Goal: Information Seeking & Learning: Learn about a topic

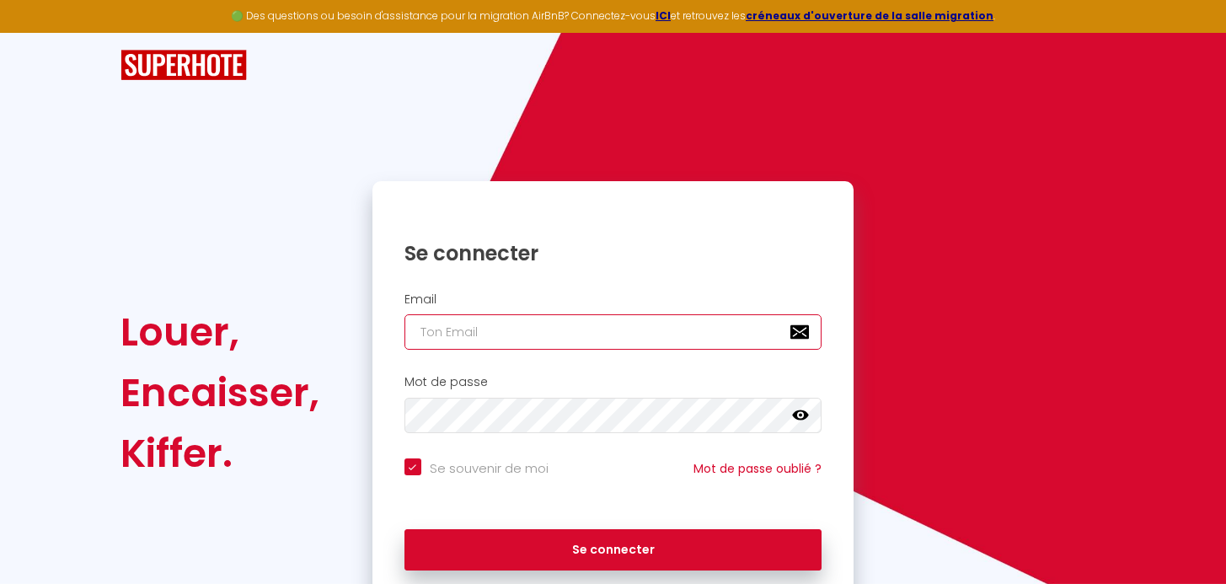
type input "[PERSON_NAME][EMAIL_ADDRESS][DOMAIN_NAME]"
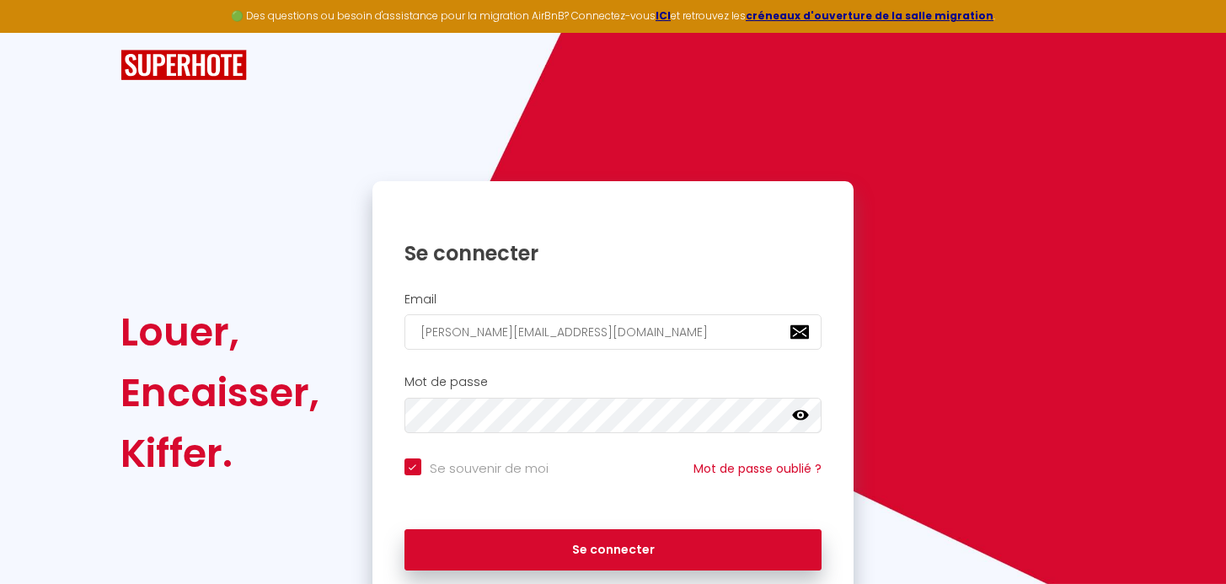
checkbox input "true"
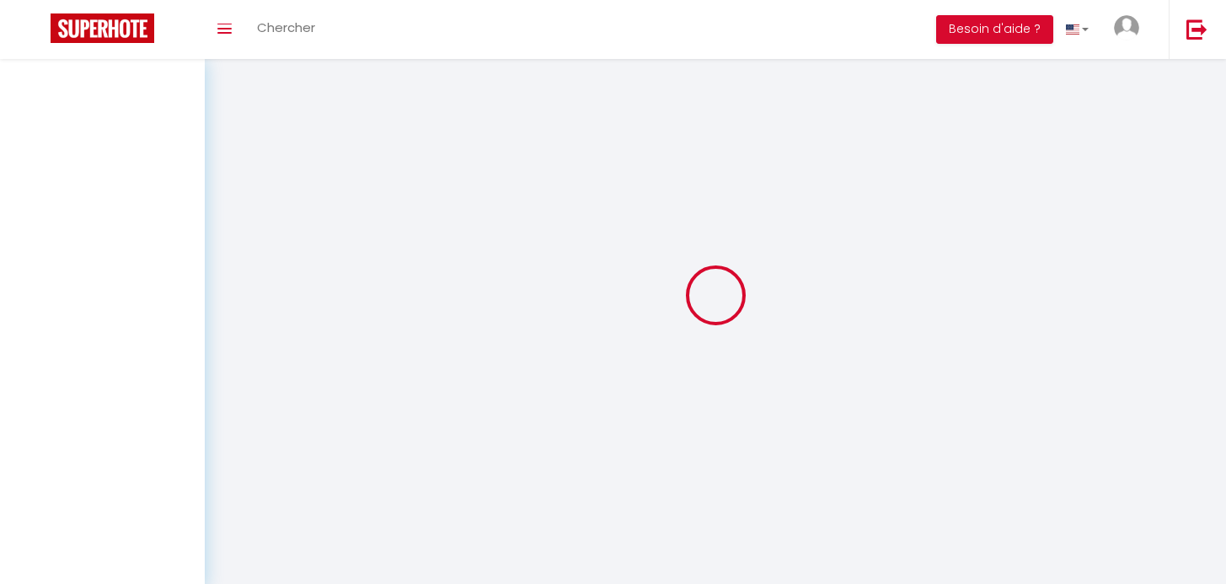
select select
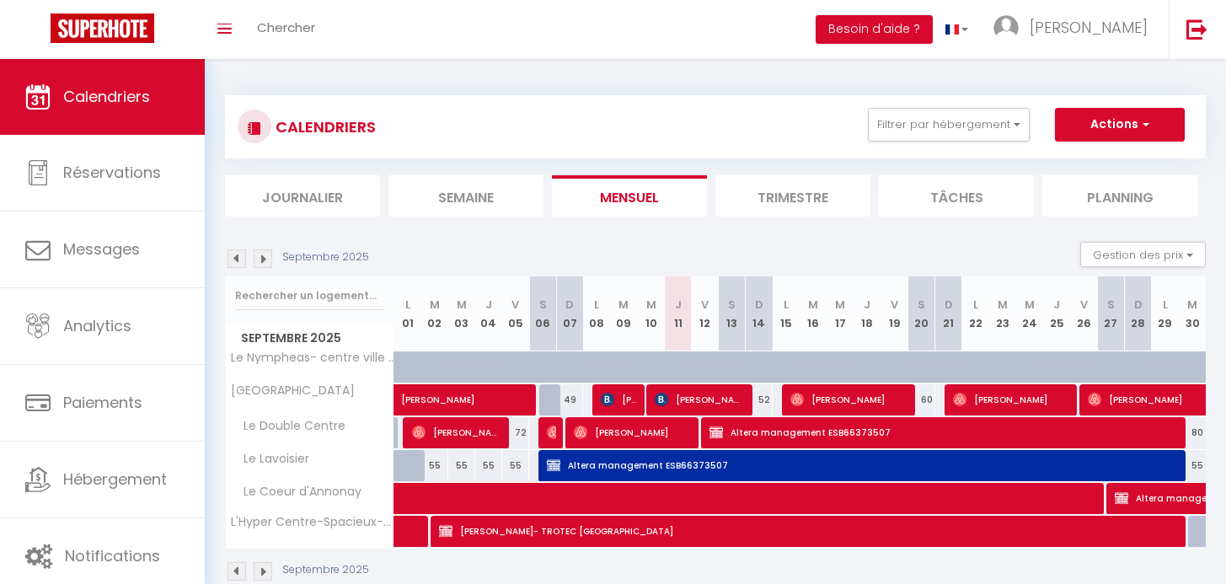
select select
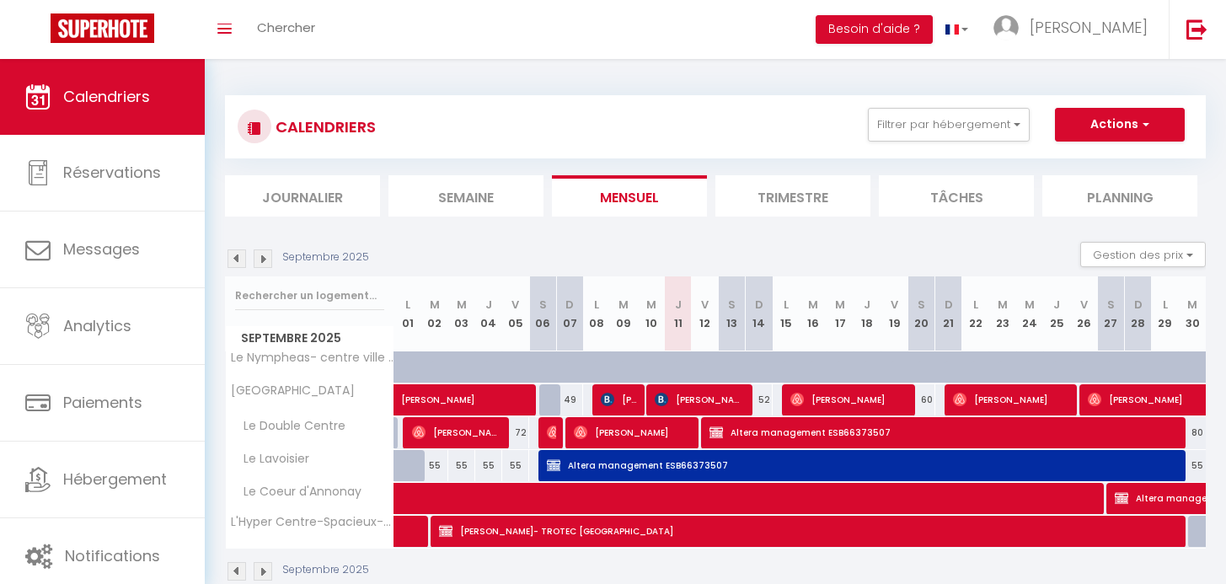
select select
click at [685, 433] on span "[PERSON_NAME]" at bounding box center [632, 432] width 117 height 32
select select "OK"
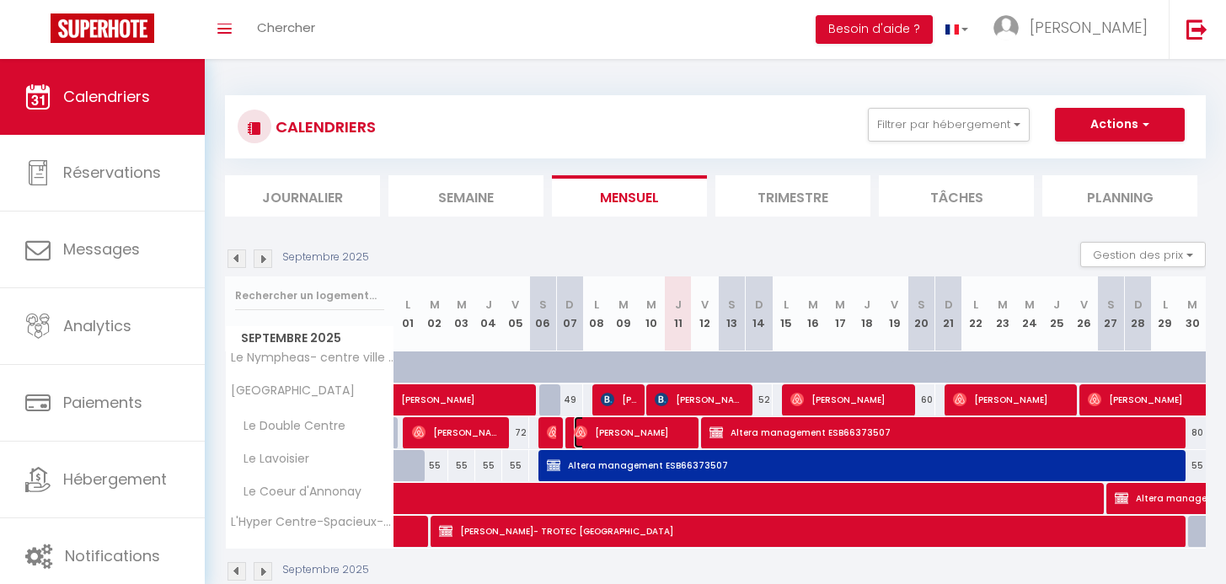
select select "0"
select select "1"
select select
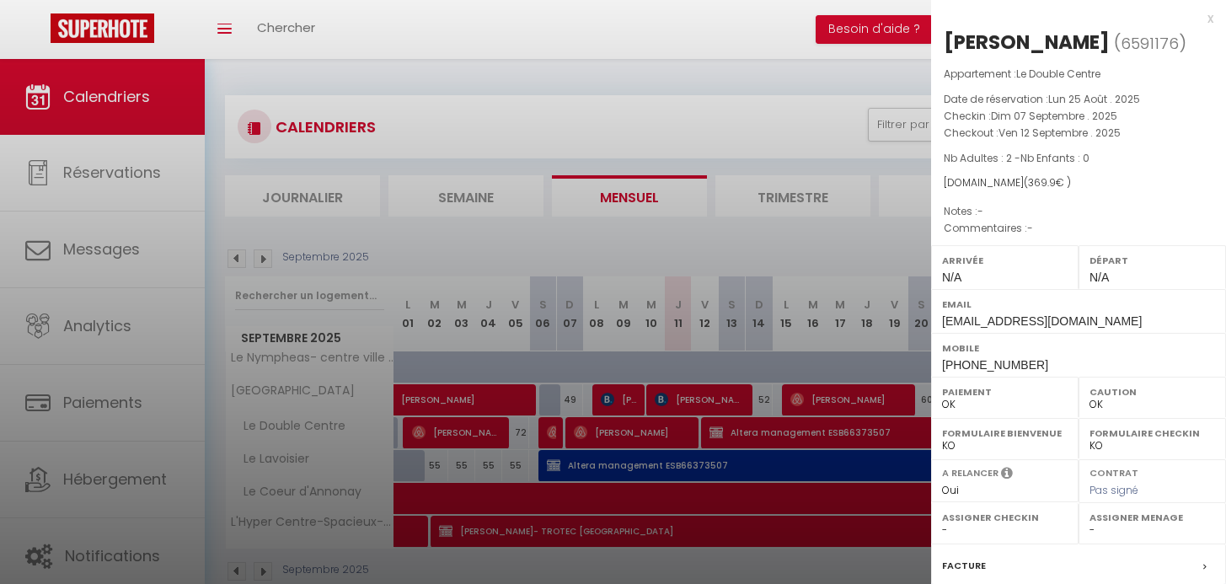
click at [737, 400] on div at bounding box center [613, 292] width 1226 height 584
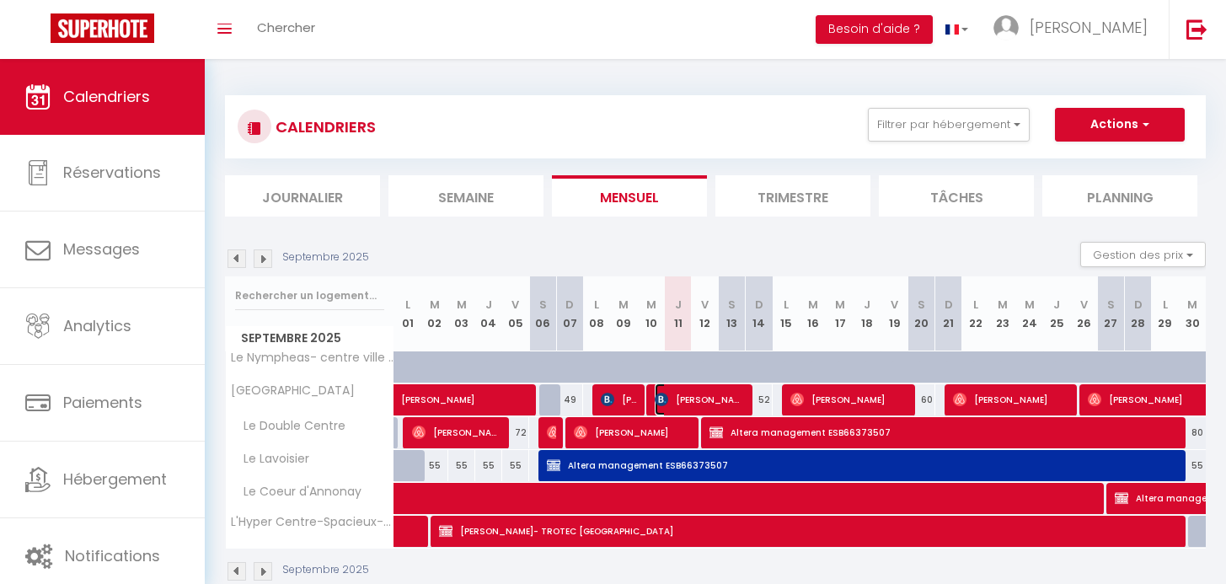
click at [737, 400] on span "[PERSON_NAME]" at bounding box center [700, 399] width 90 height 32
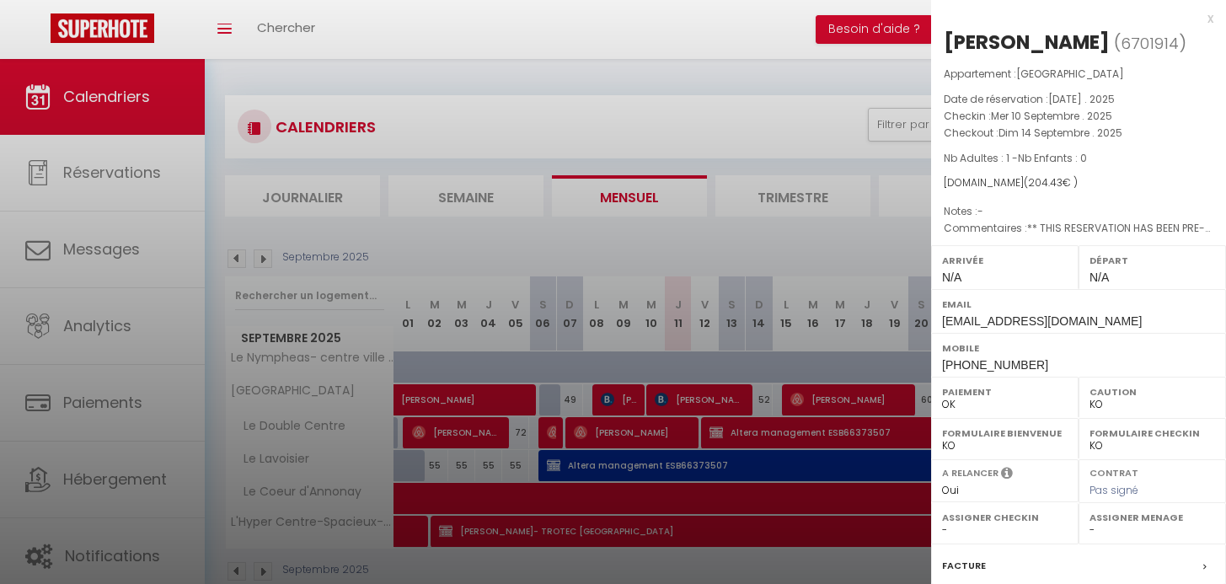
click at [752, 83] on div at bounding box center [613, 292] width 1226 height 584
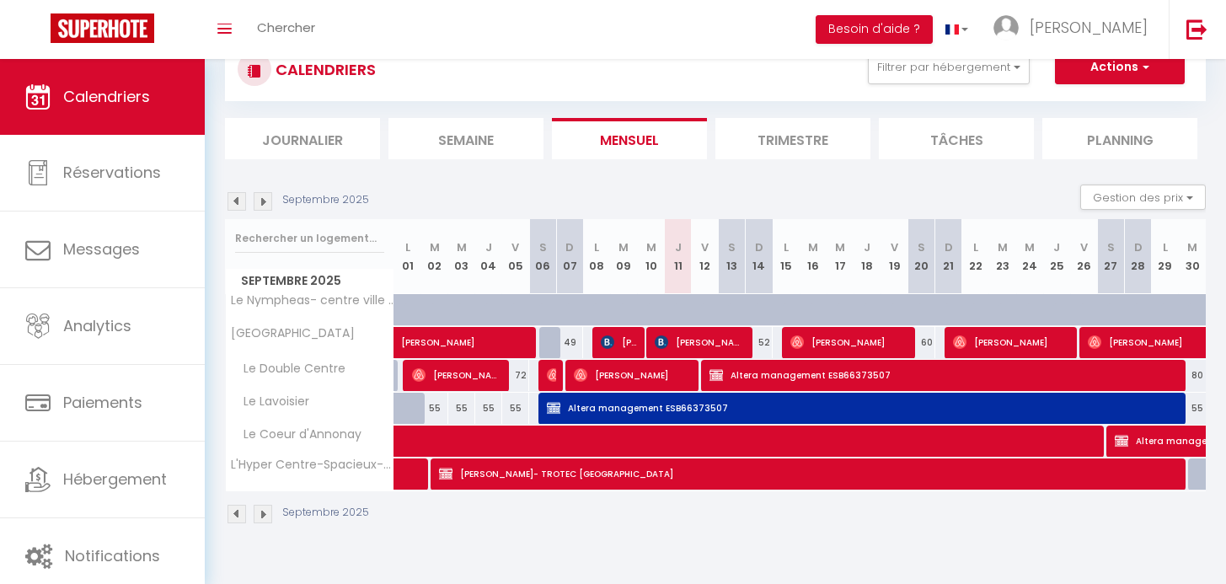
scroll to position [59, 0]
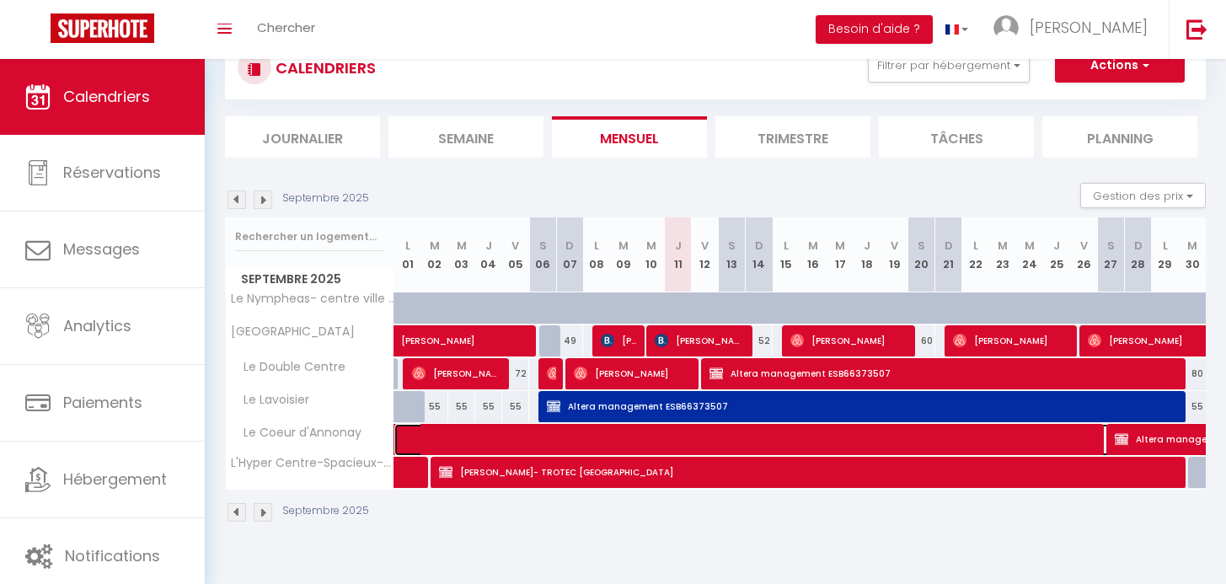
click at [455, 444] on span at bounding box center [916, 440] width 1008 height 32
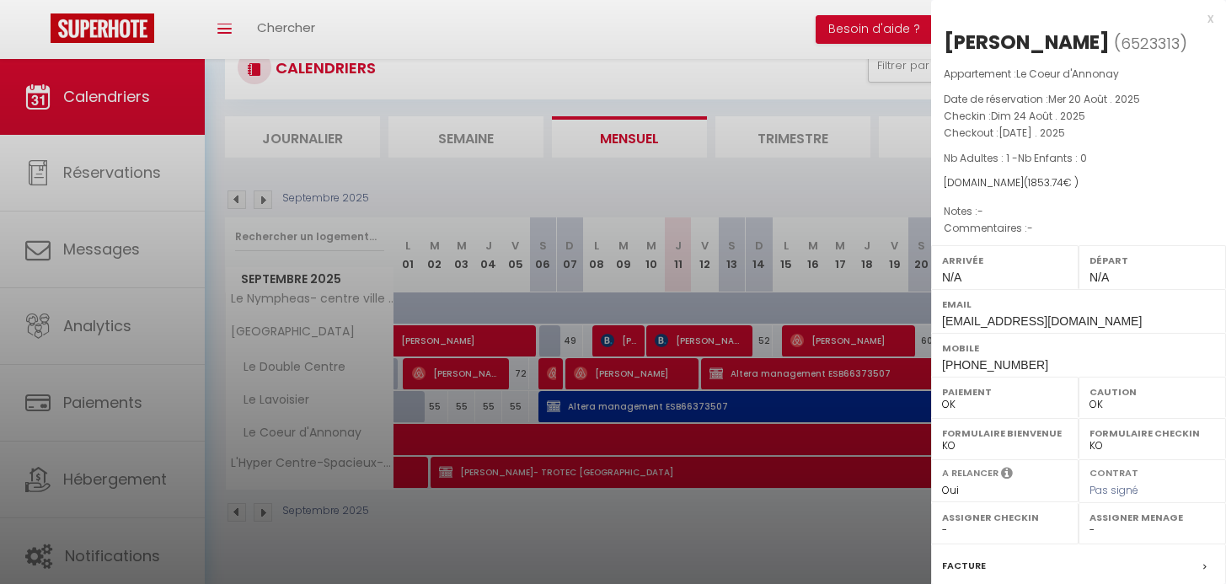
click at [1198, 17] on div "x" at bounding box center [1072, 18] width 282 height 20
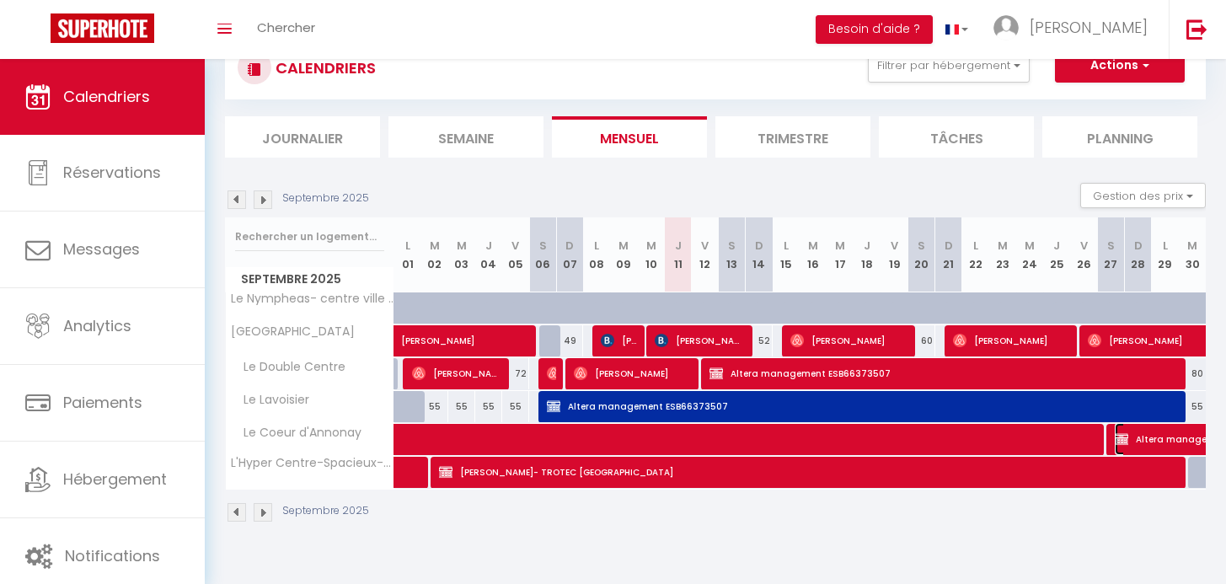
select select "KO"
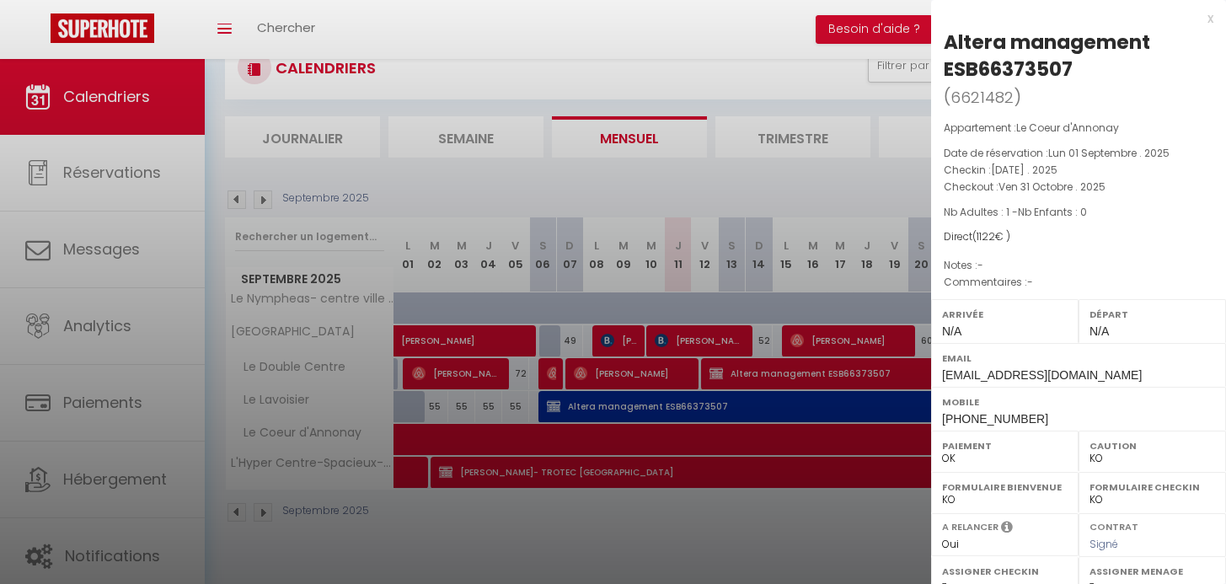
click at [789, 566] on div at bounding box center [613, 292] width 1226 height 584
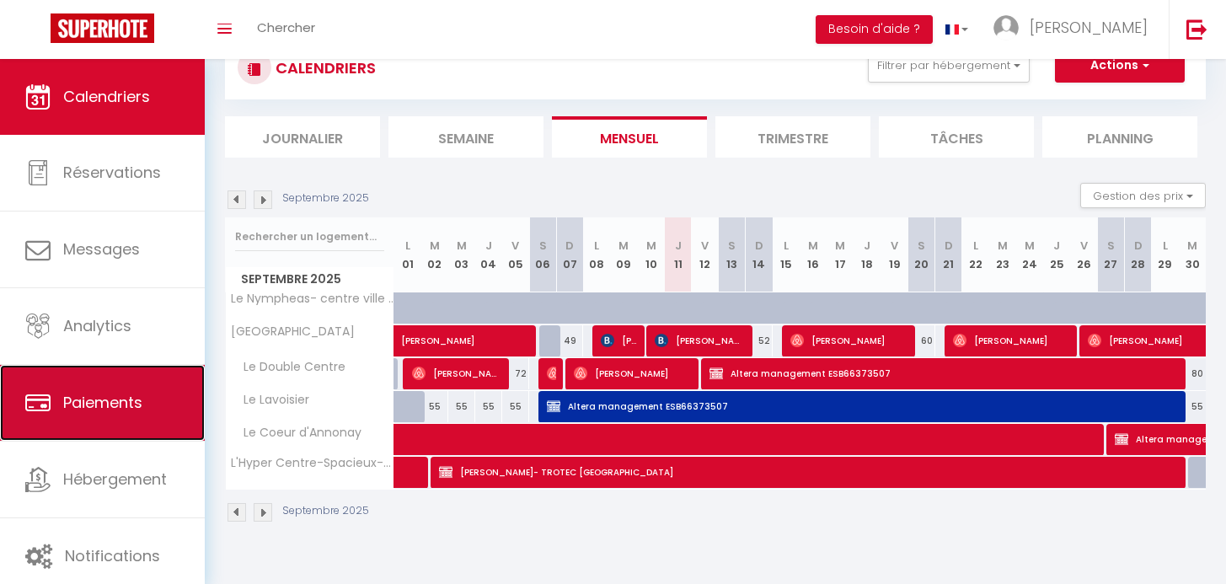
click at [129, 404] on span "Paiements" at bounding box center [102, 402] width 79 height 21
select select "2"
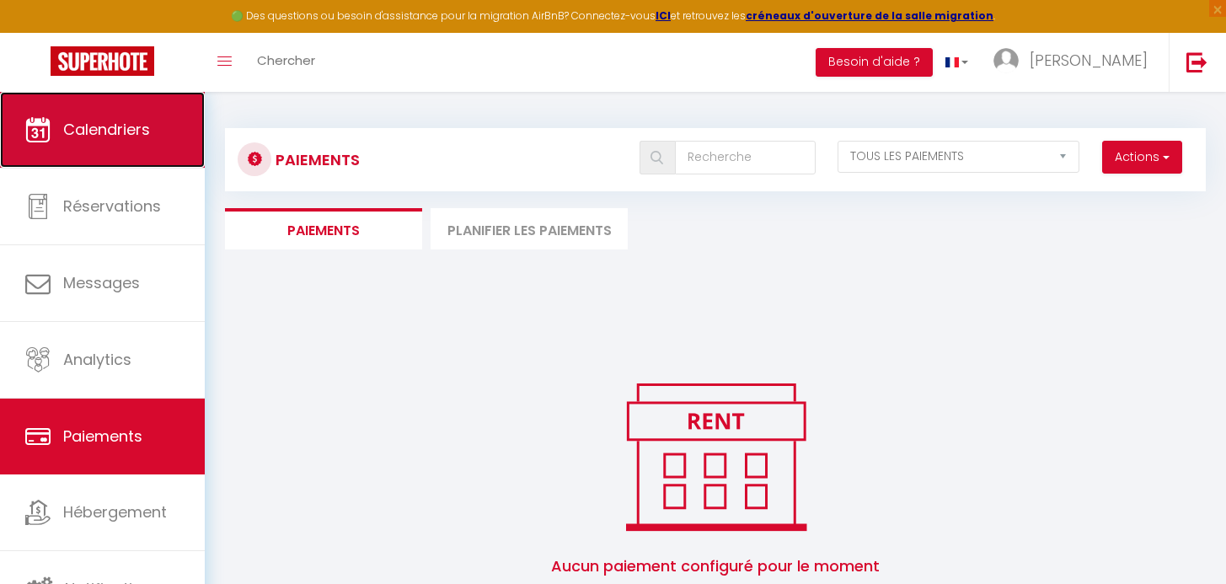
click at [123, 126] on span "Calendriers" at bounding box center [106, 129] width 87 height 21
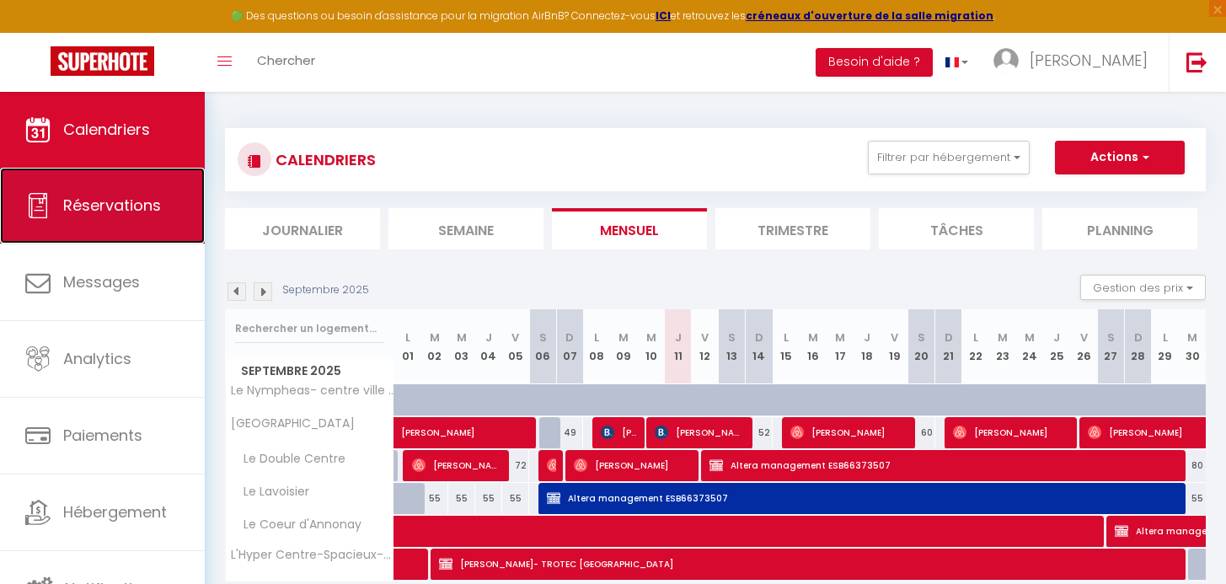
click at [108, 206] on span "Réservations" at bounding box center [112, 205] width 98 height 21
select select "not_cancelled"
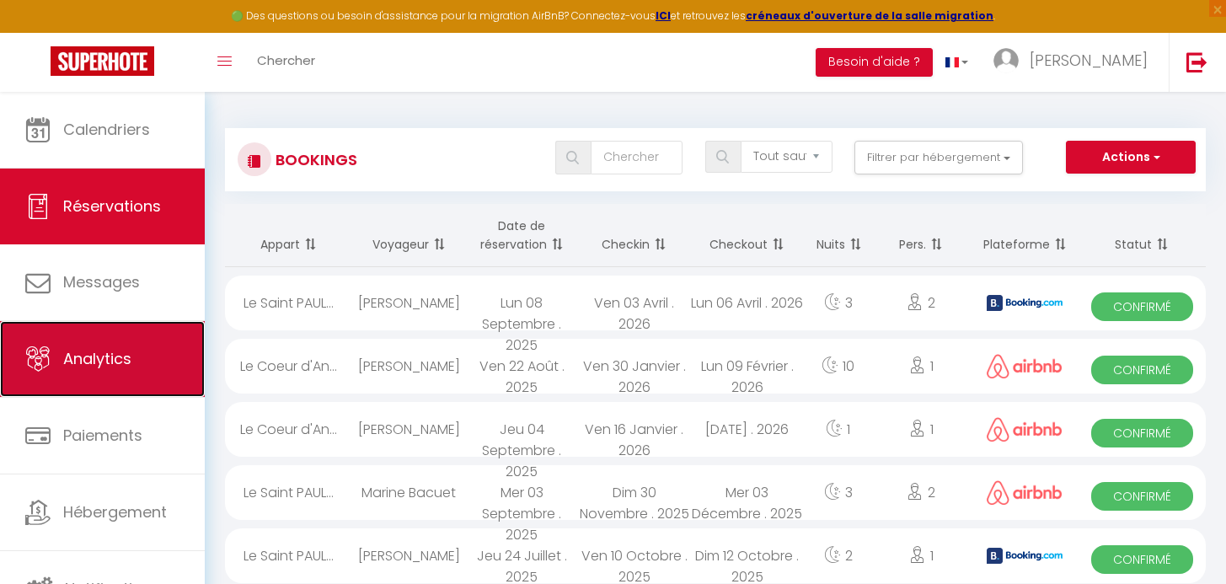
click at [135, 372] on link "Analytics" at bounding box center [102, 359] width 205 height 76
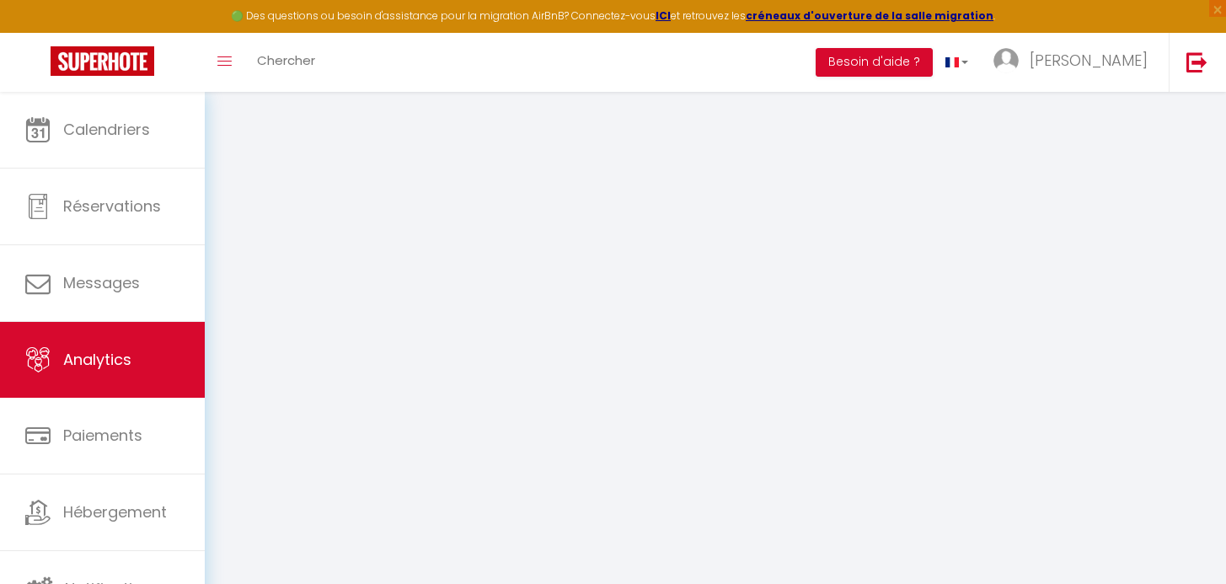
select select "2025"
select select "9"
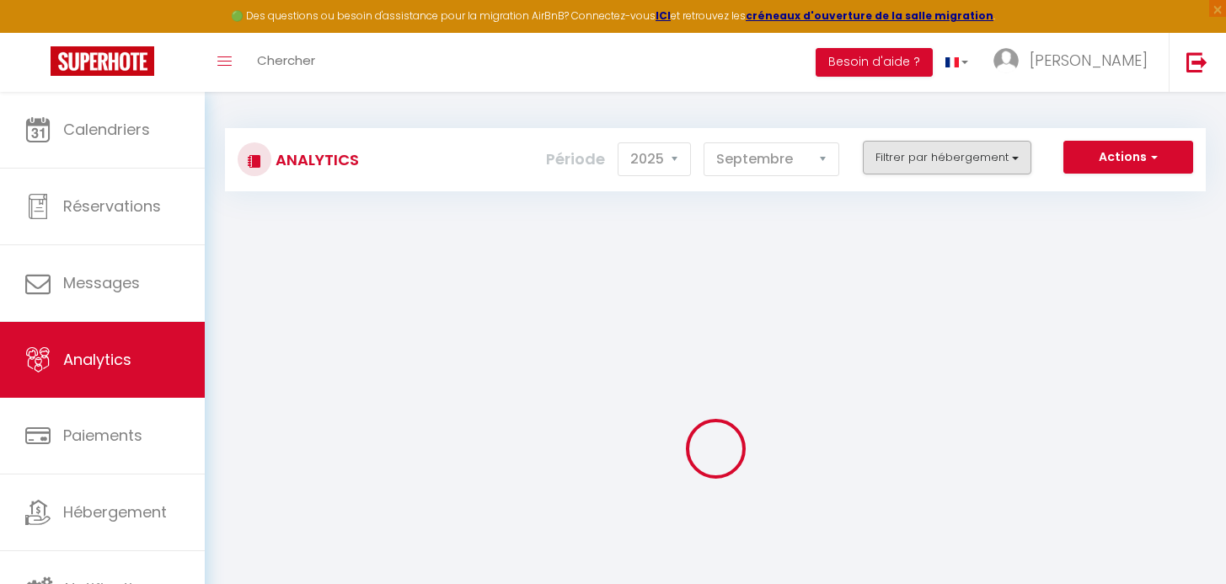
checkbox location "false"
checkbox Lumineux "false"
checkbox Centre "false"
checkbox Lavoisier "false"
checkbox d\'Annonay "false"
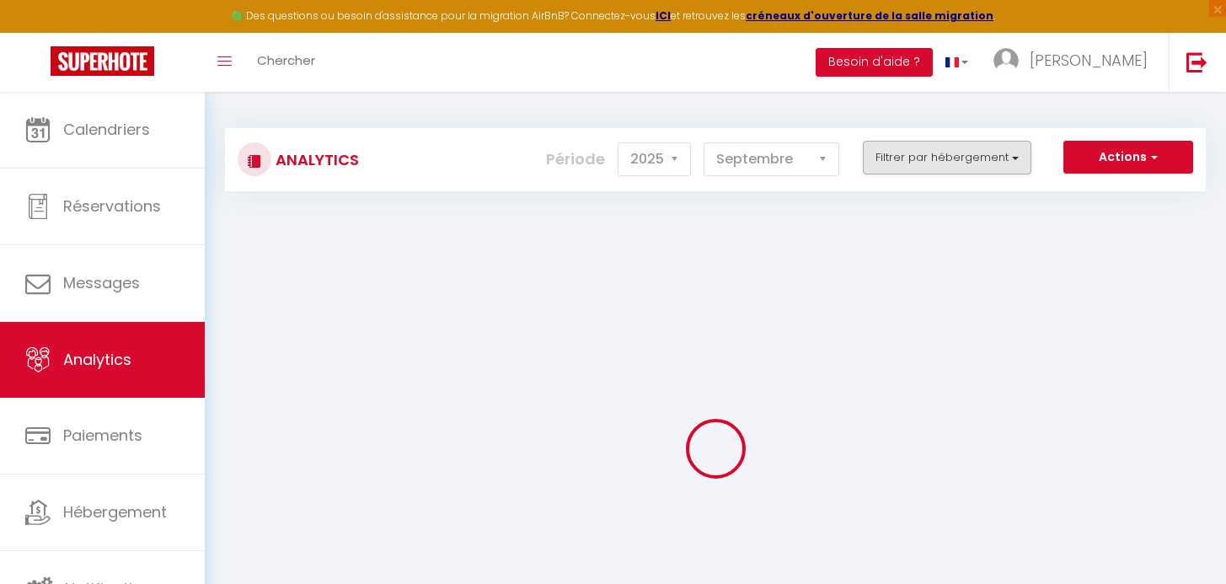
checkbox Centre-Spacieux-Terrasse "false"
checkbox input "false"
checkbox -Cosy "false"
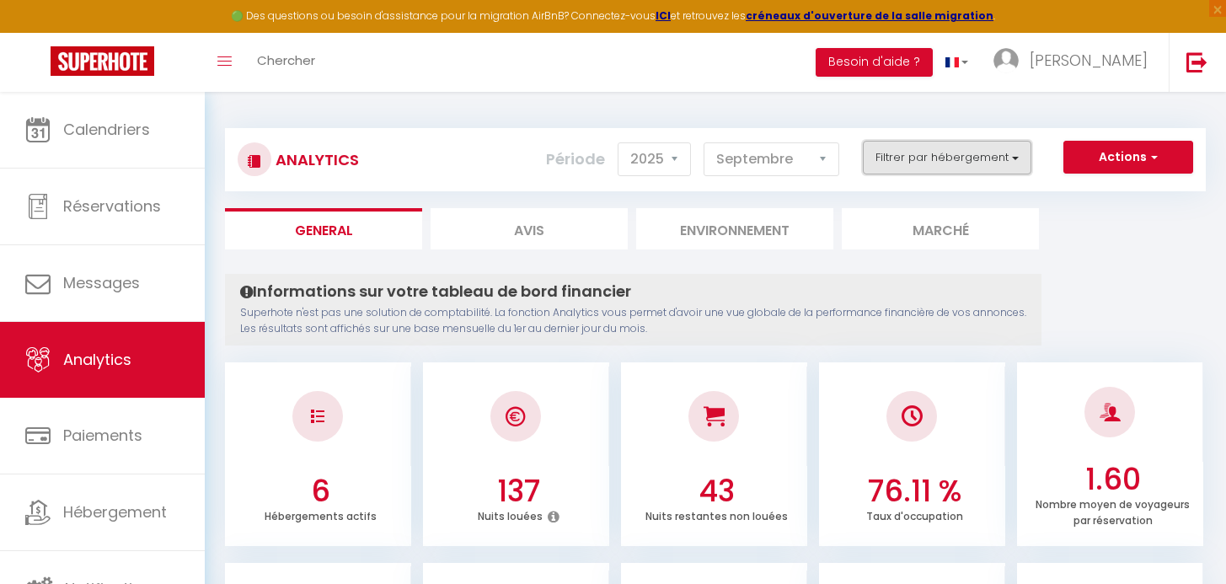
click at [979, 160] on button "Filtrer par hébergement" at bounding box center [947, 158] width 169 height 34
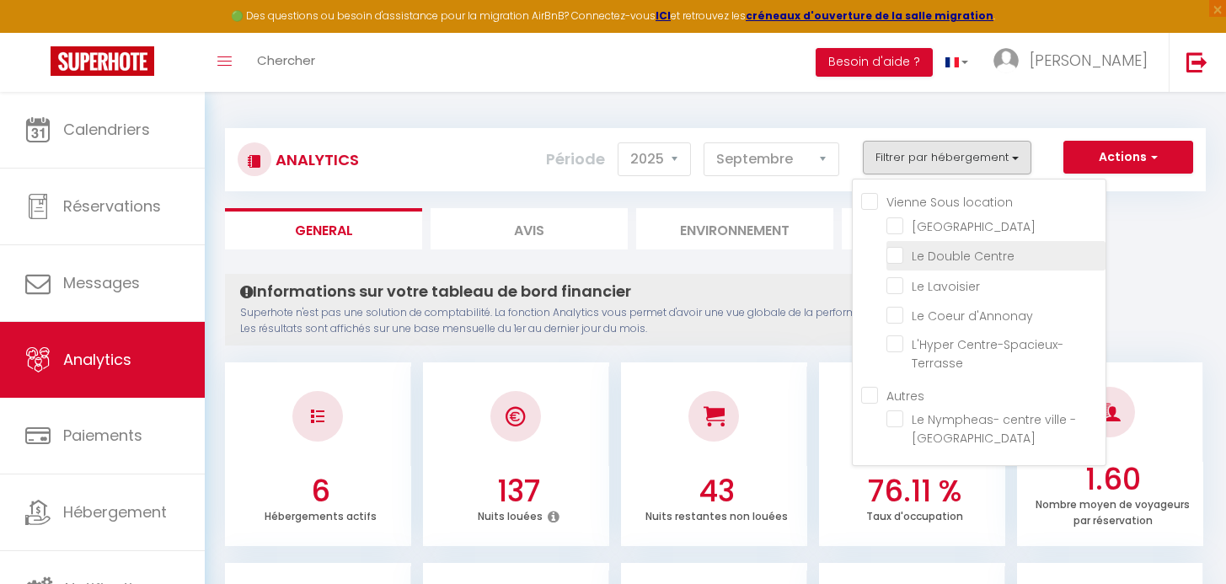
click at [959, 263] on Centre "checkbox" at bounding box center [996, 254] width 219 height 17
checkbox Centre "true"
checkbox Lumineux "false"
checkbox Lavoisier "false"
checkbox d\'Annonay "false"
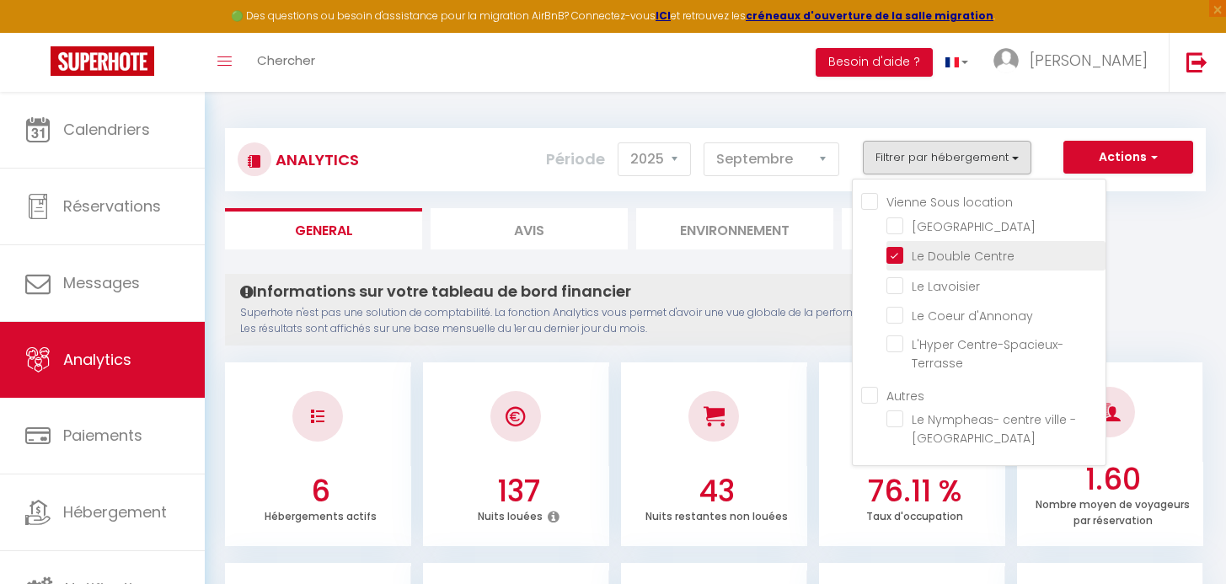
checkbox Centre-Spacieux-Terrasse "false"
checkbox -Cosy "false"
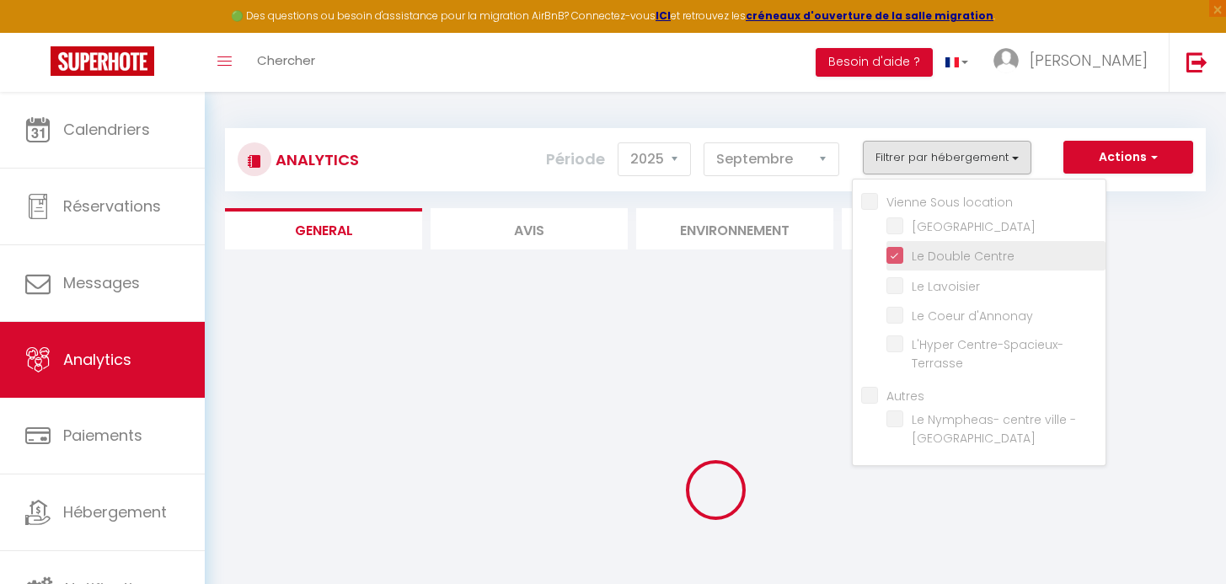
checkbox Lumineux "false"
checkbox Lavoisier "false"
checkbox d\'Annonay "false"
checkbox Centre-Spacieux-Terrasse "false"
checkbox -Cosy "false"
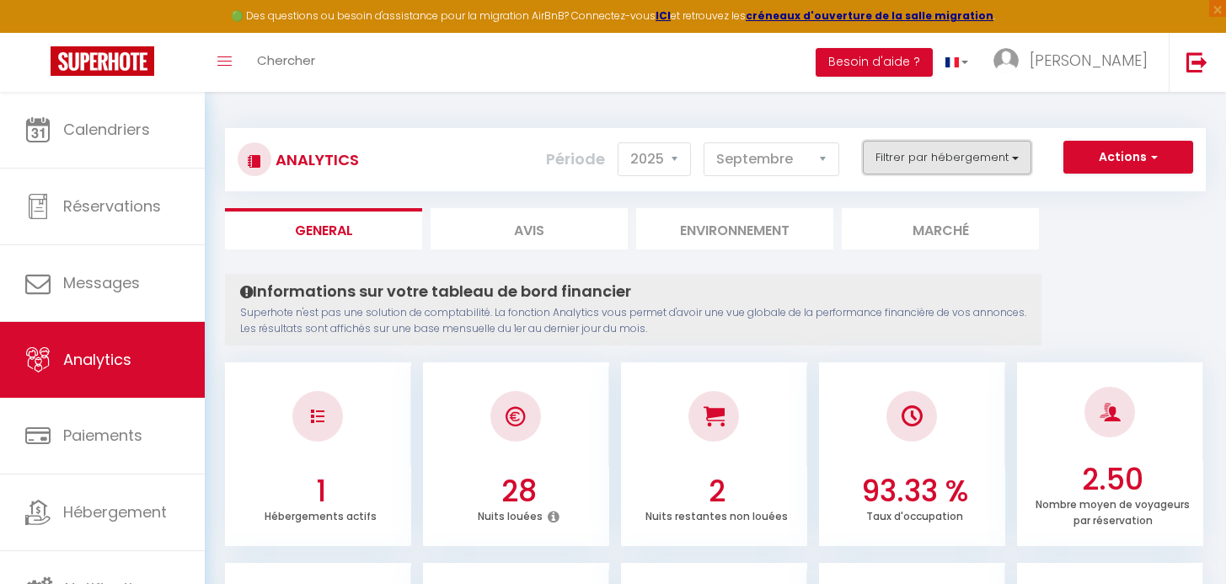
click at [938, 158] on button "Filtrer par hébergement" at bounding box center [947, 158] width 169 height 34
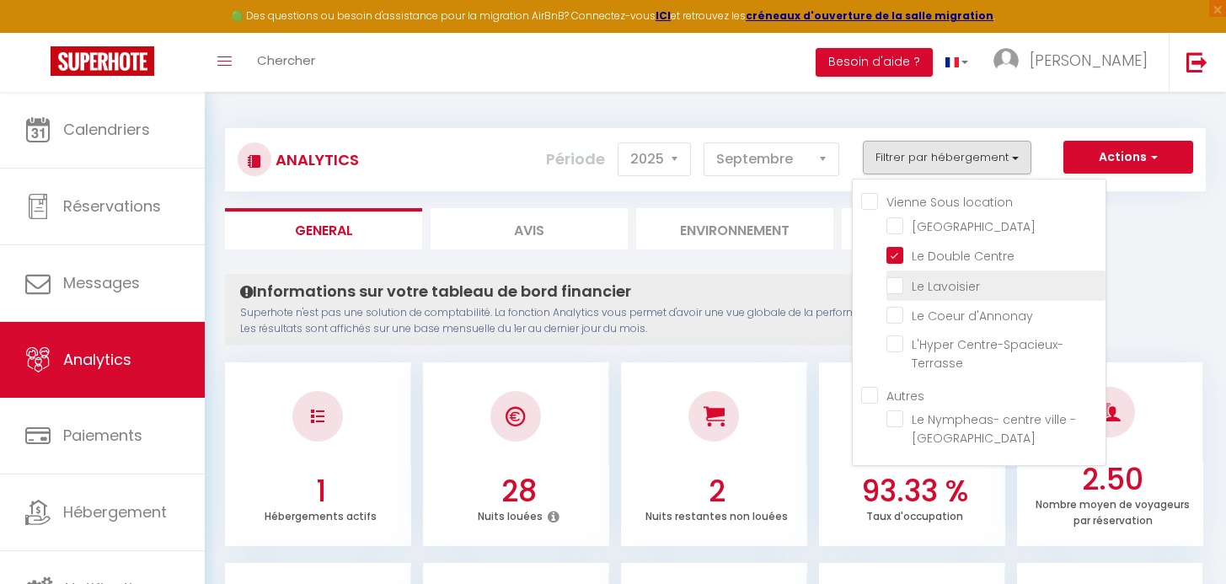
click at [913, 292] on Lavoisier "checkbox" at bounding box center [996, 284] width 219 height 17
checkbox Lavoisier "true"
checkbox Lumineux "false"
checkbox d\'Annonay "false"
checkbox Centre-Spacieux-Terrasse "false"
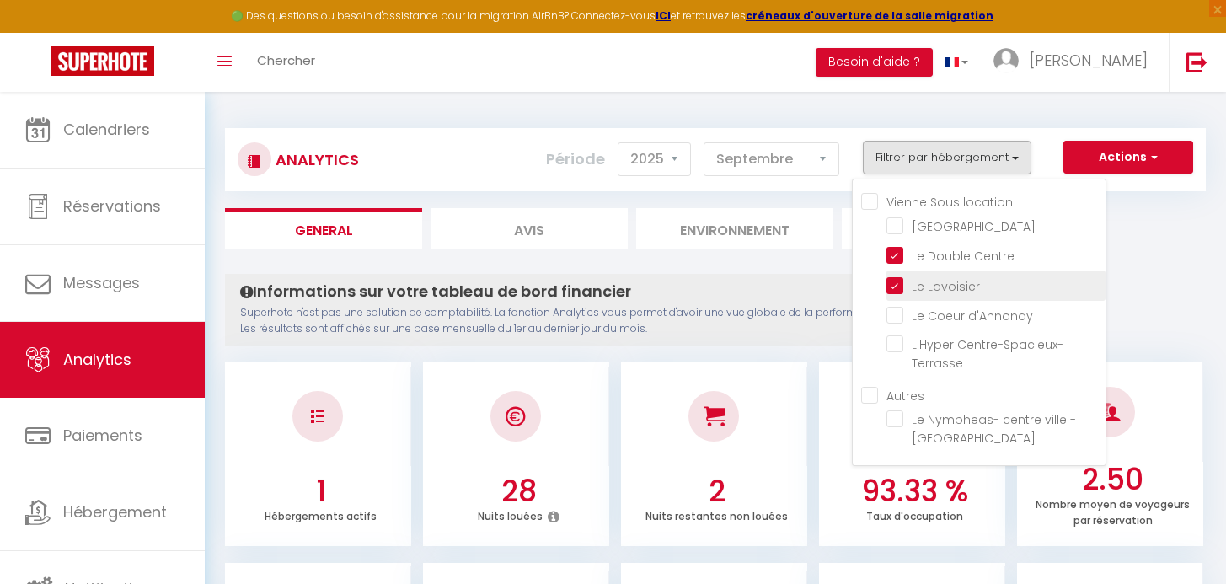
checkbox -Cosy "false"
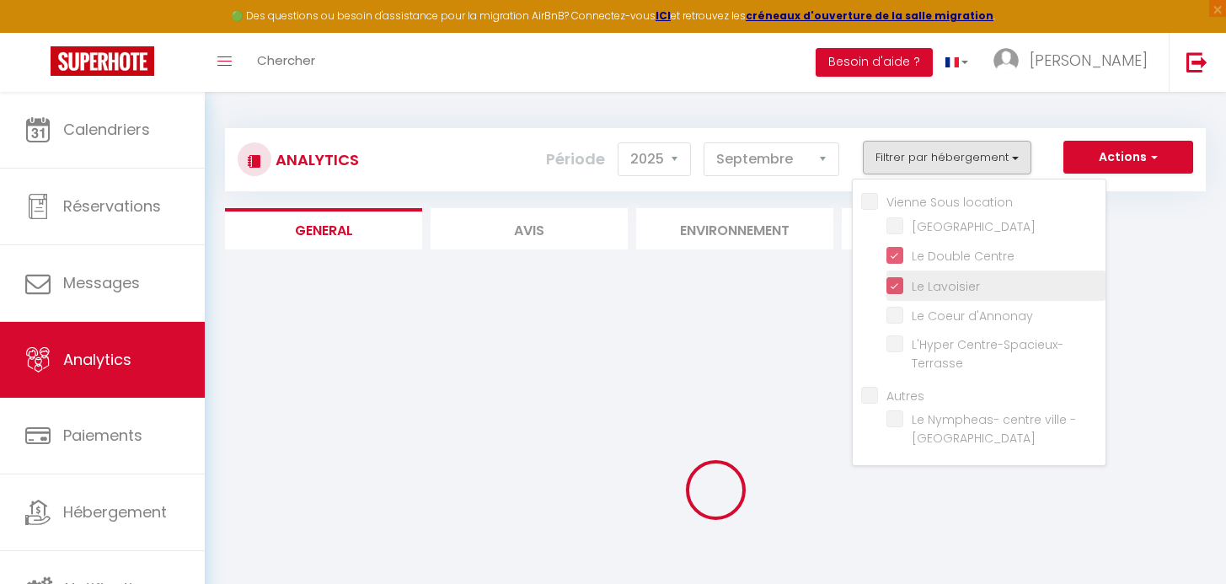
checkbox Lumineux "false"
checkbox d\'Annonay "false"
checkbox Centre-Spacieux-Terrasse "false"
checkbox -Cosy "false"
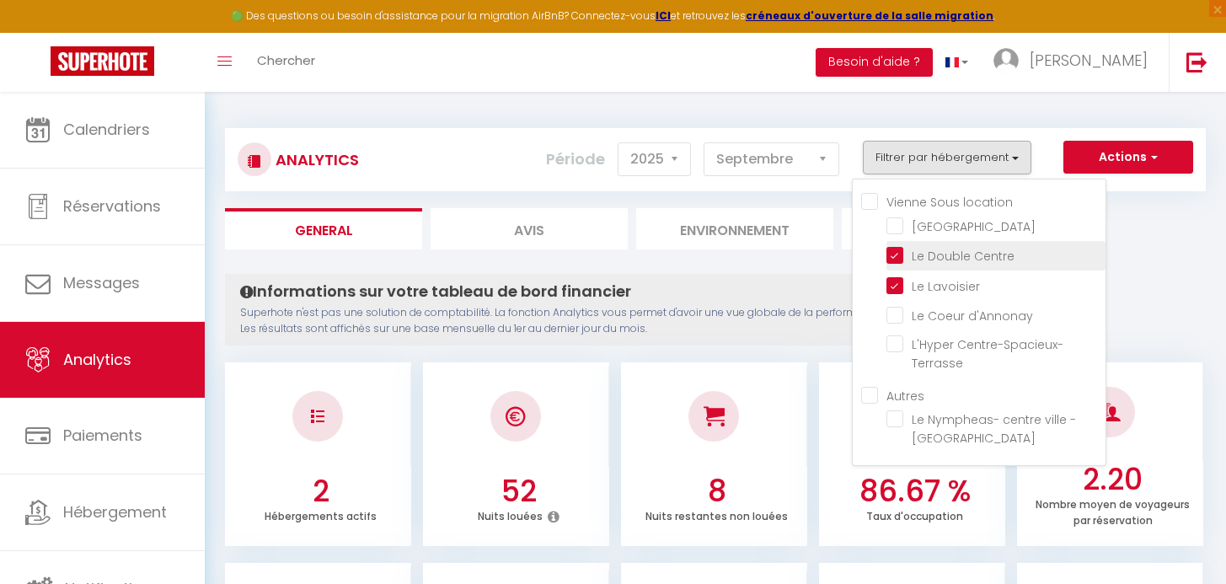
click at [914, 263] on Centre "checkbox" at bounding box center [996, 254] width 219 height 17
checkbox Centre "false"
checkbox Lumineux "false"
checkbox d\'Annonay "false"
checkbox Centre-Spacieux-Terrasse "false"
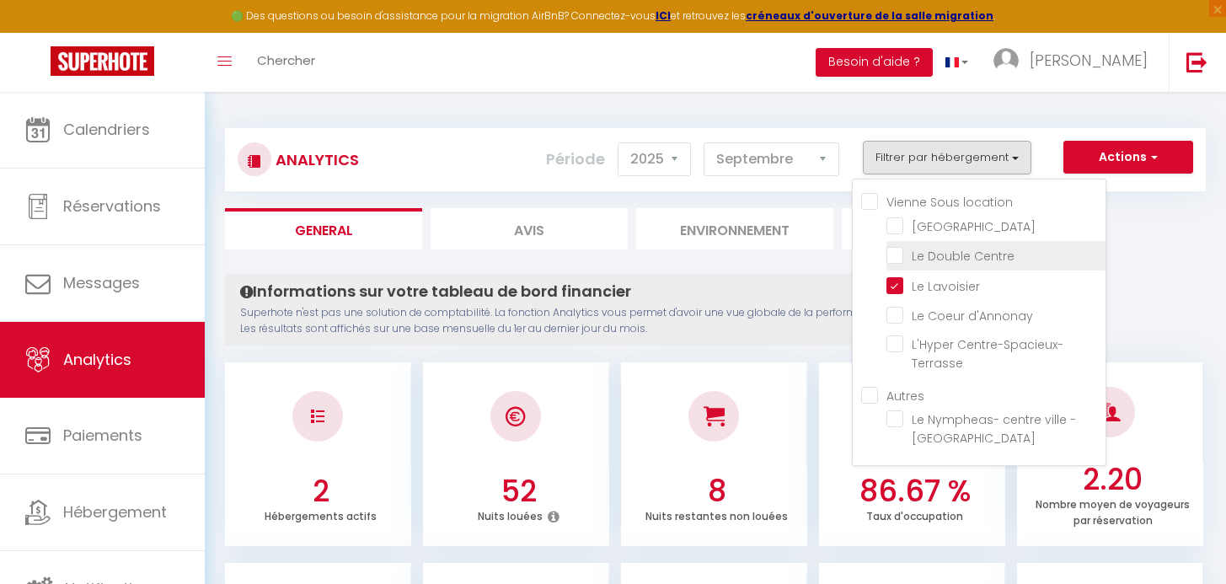
checkbox -Cosy "false"
checkbox Lumineux "false"
checkbox d\'Annonay "false"
checkbox Centre-Spacieux-Terrasse "false"
checkbox -Cosy "false"
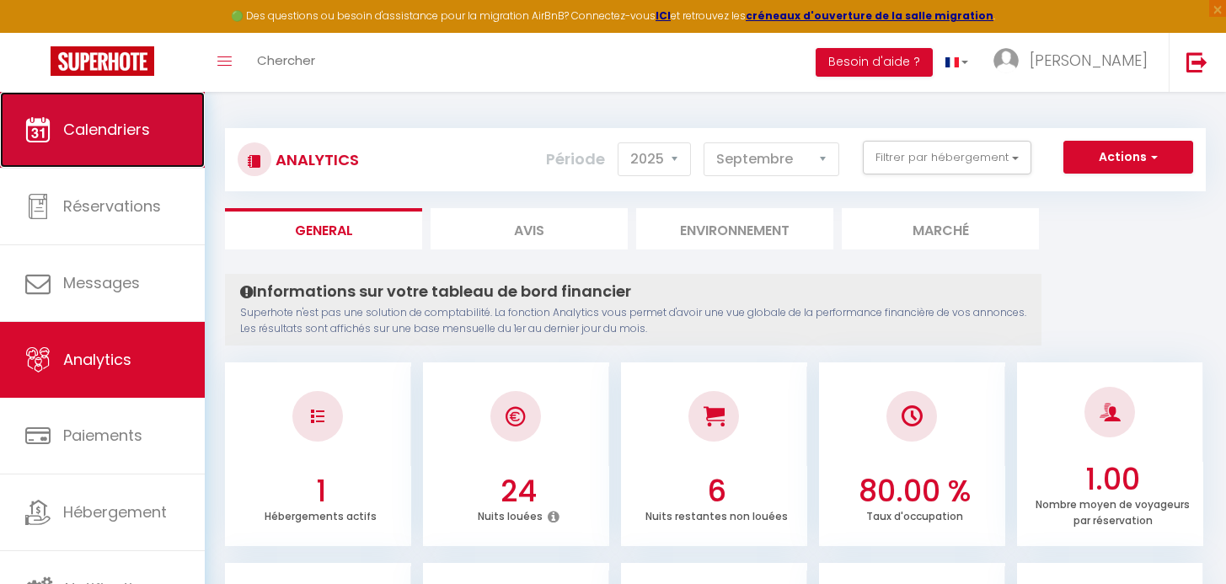
click at [84, 126] on span "Calendriers" at bounding box center [106, 129] width 87 height 21
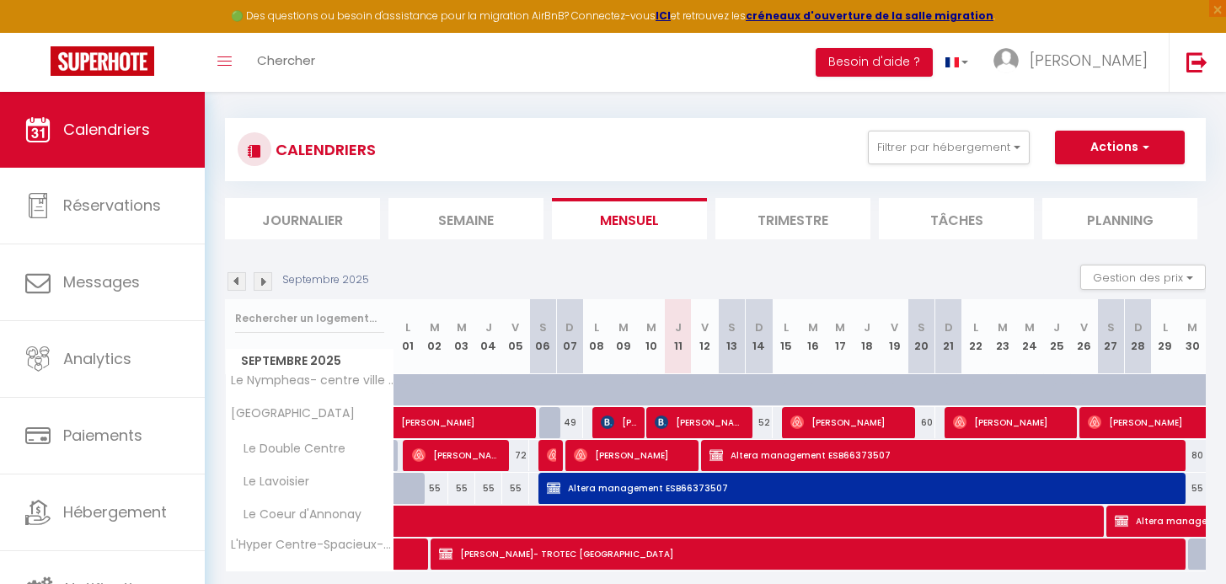
scroll to position [92, 0]
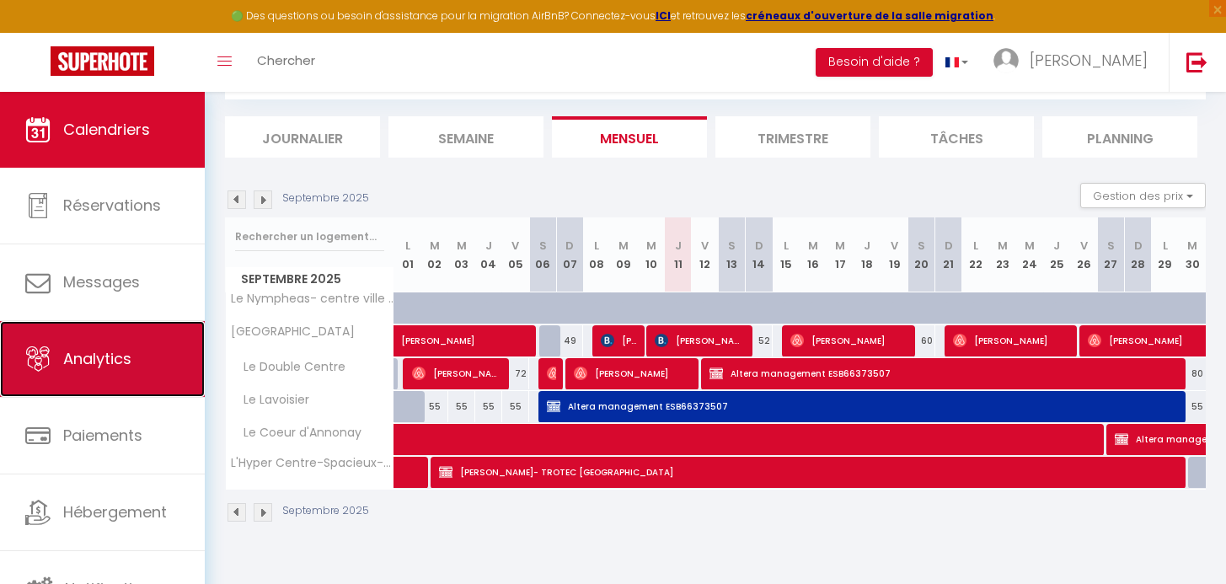
click at [90, 368] on span "Analytics" at bounding box center [97, 358] width 68 height 21
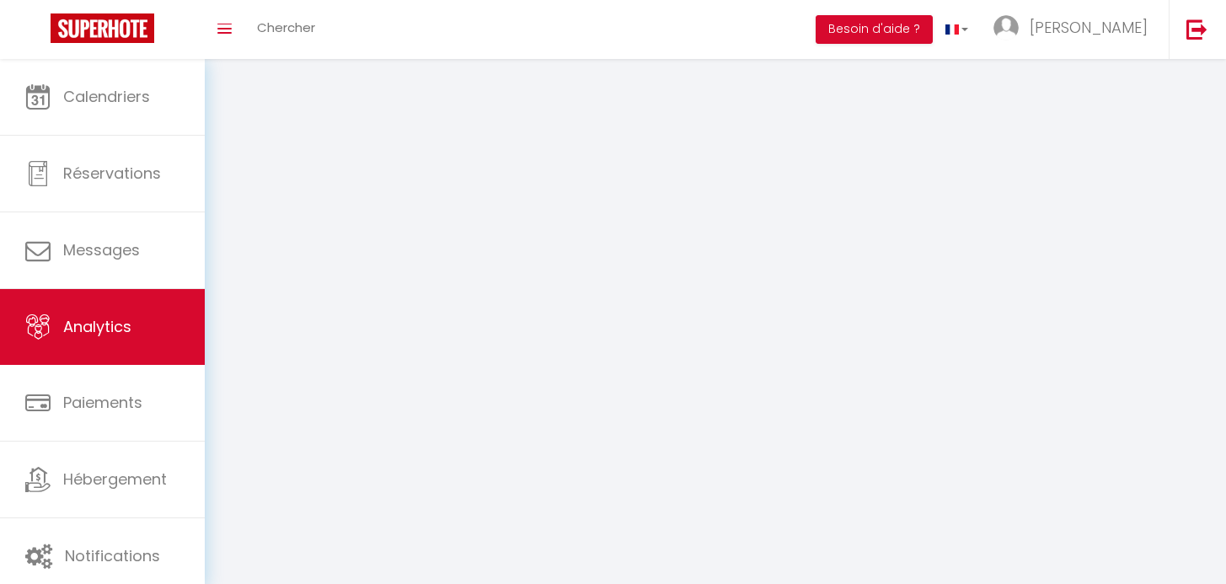
select select "2025"
select select "9"
